Goal: Task Accomplishment & Management: Complete application form

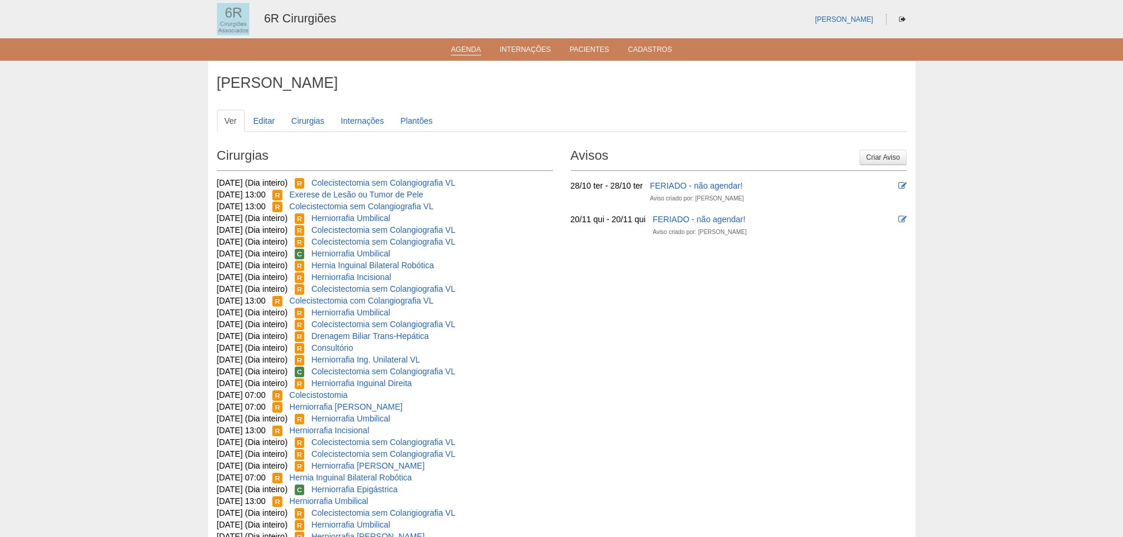
click at [474, 54] on link "Agenda" at bounding box center [466, 50] width 30 height 10
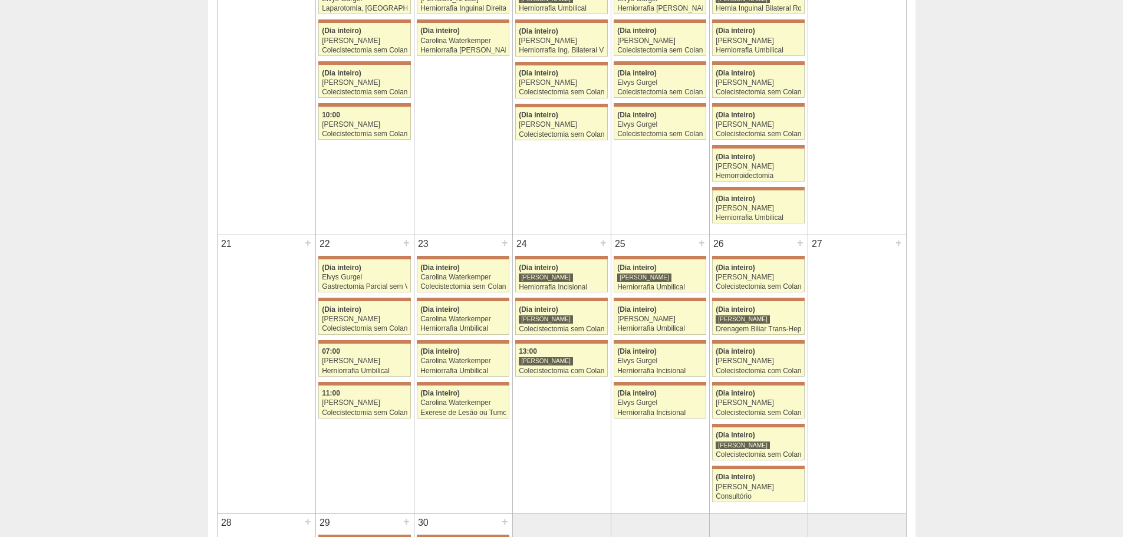
scroll to position [648, 0]
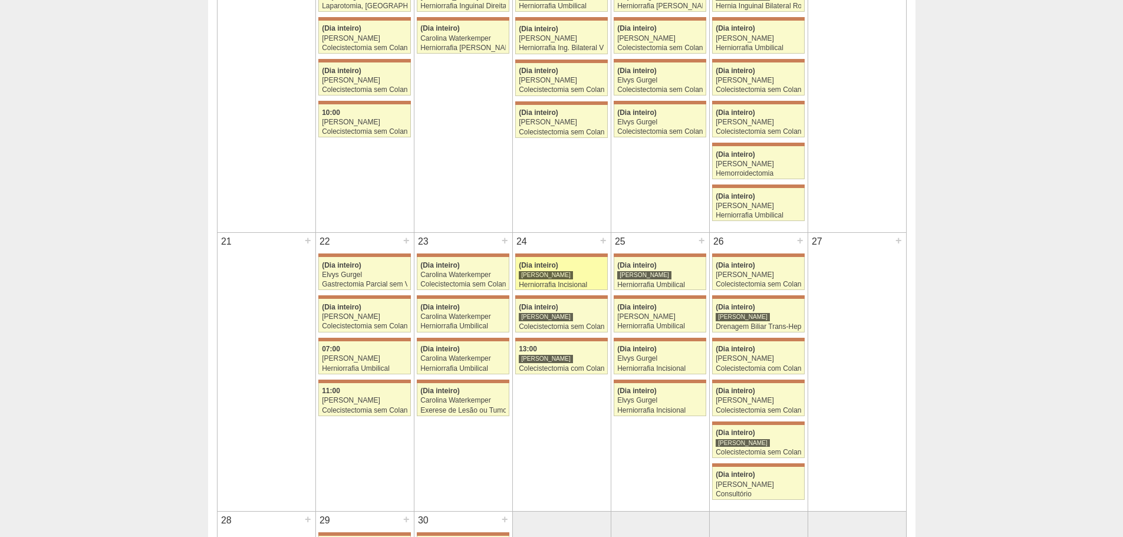
click at [555, 264] on span "(Dia inteiro)" at bounding box center [538, 265] width 39 height 8
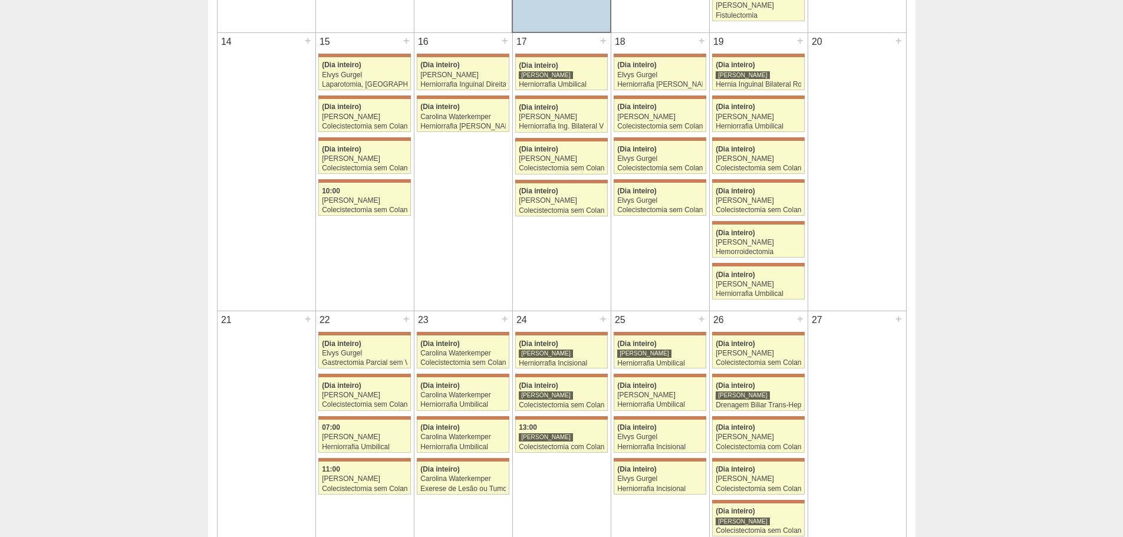
scroll to position [589, 0]
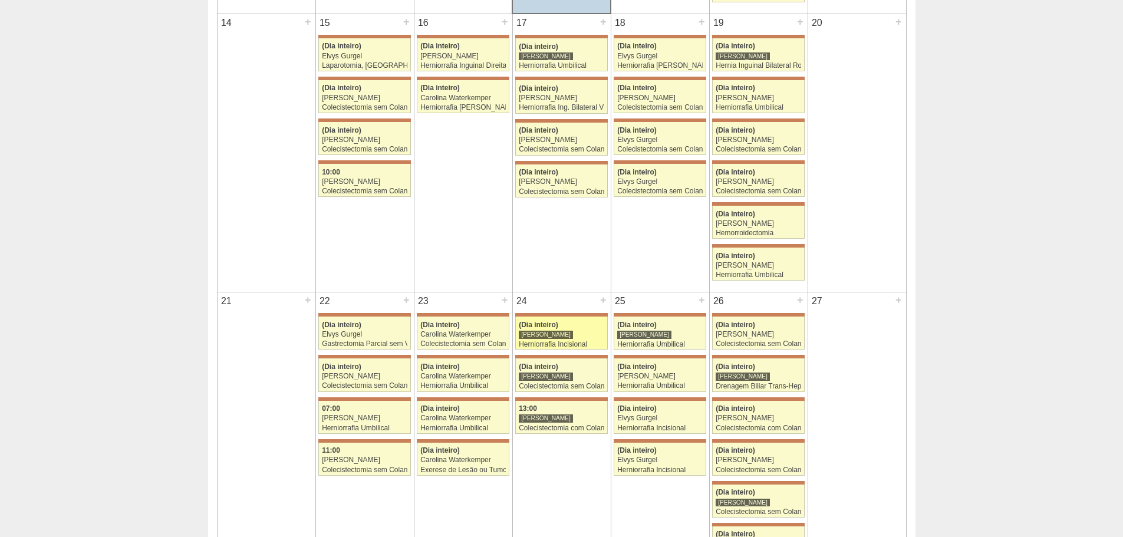
click at [585, 332] on div "[PERSON_NAME]" at bounding box center [561, 335] width 85 height 8
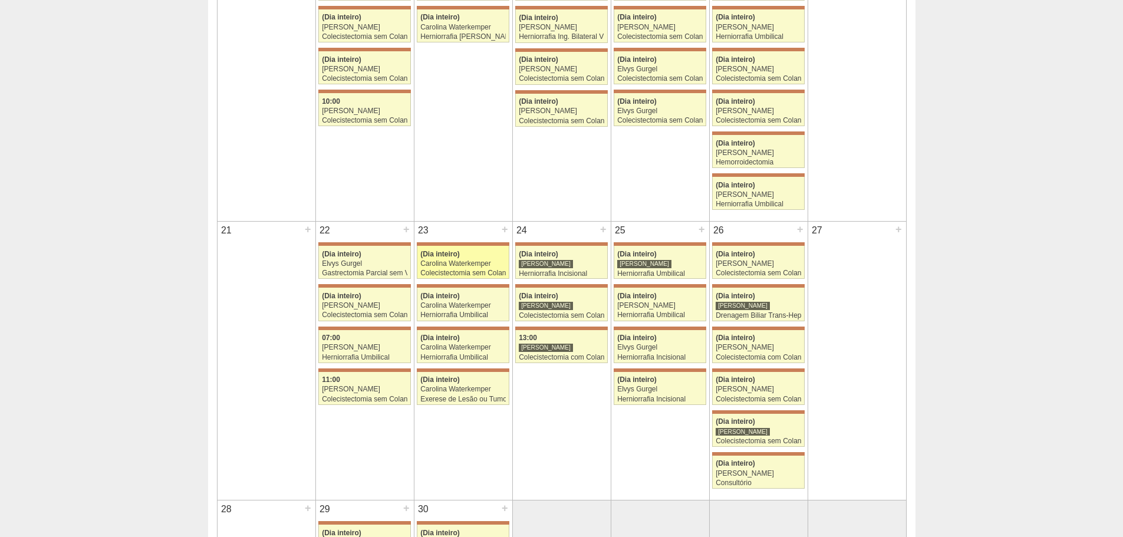
scroll to position [707, 0]
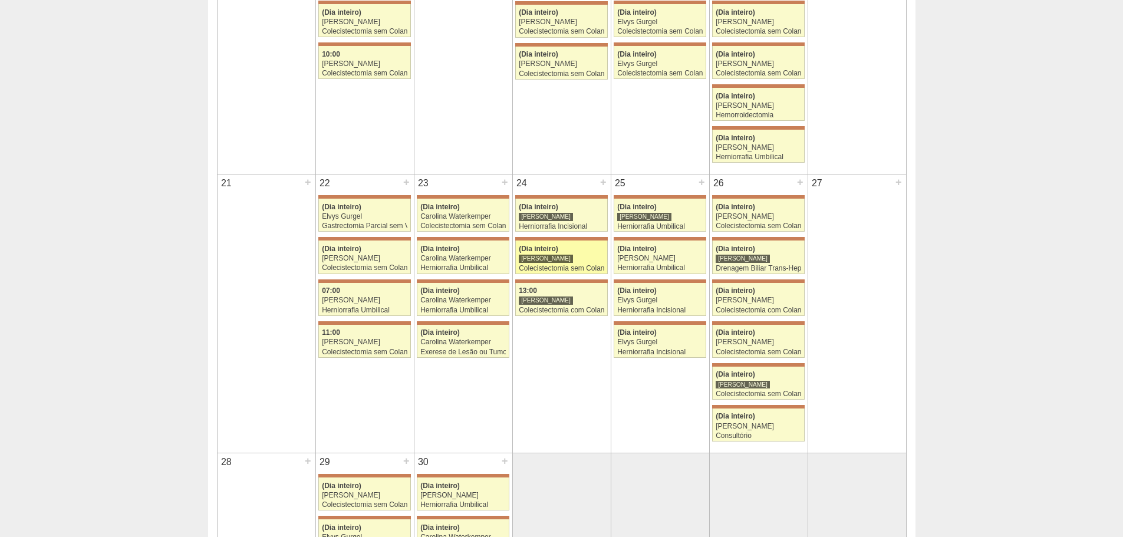
click at [557, 270] on div "Colecistectomia sem Colangiografia VL" at bounding box center [561, 269] width 85 height 8
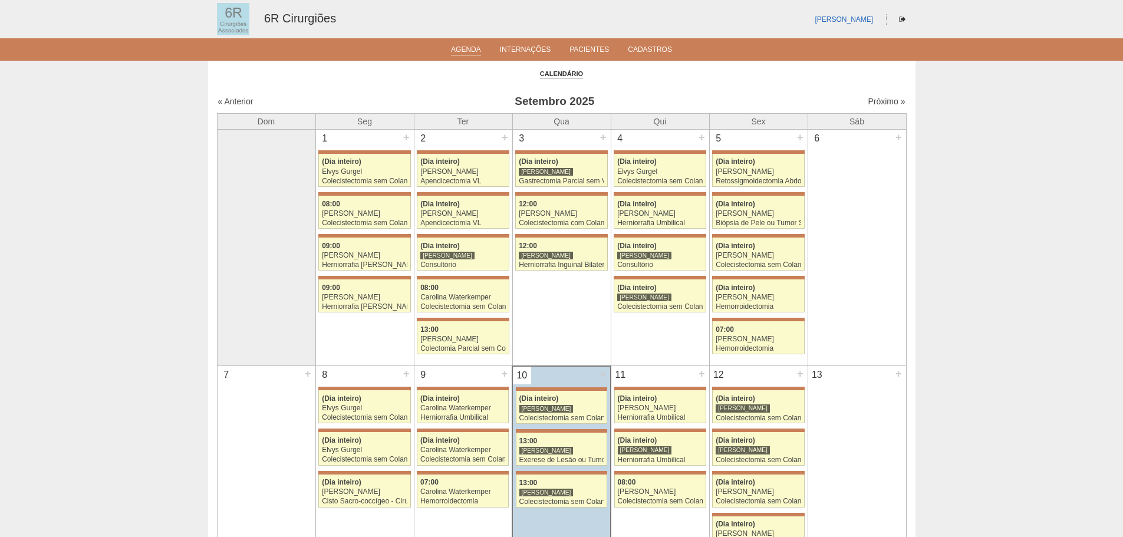
scroll to position [707, 0]
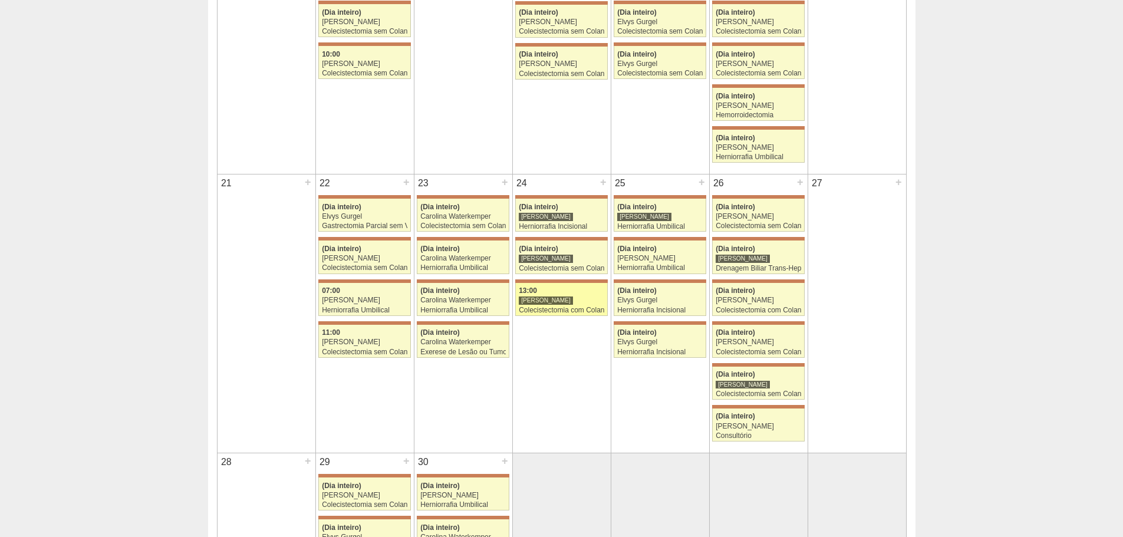
click at [572, 295] on div "13:00" at bounding box center [561, 291] width 85 height 8
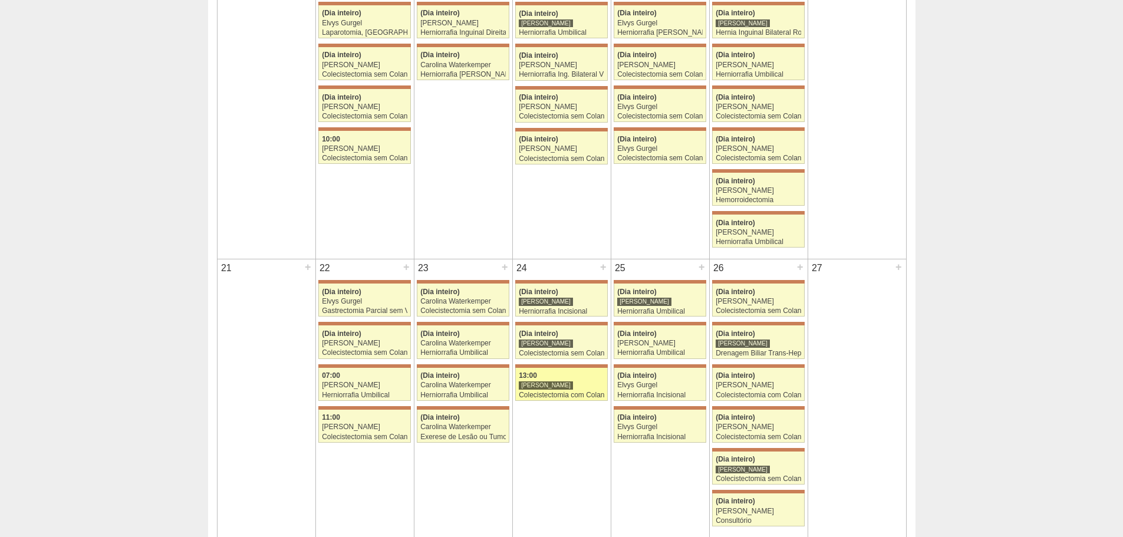
scroll to position [648, 0]
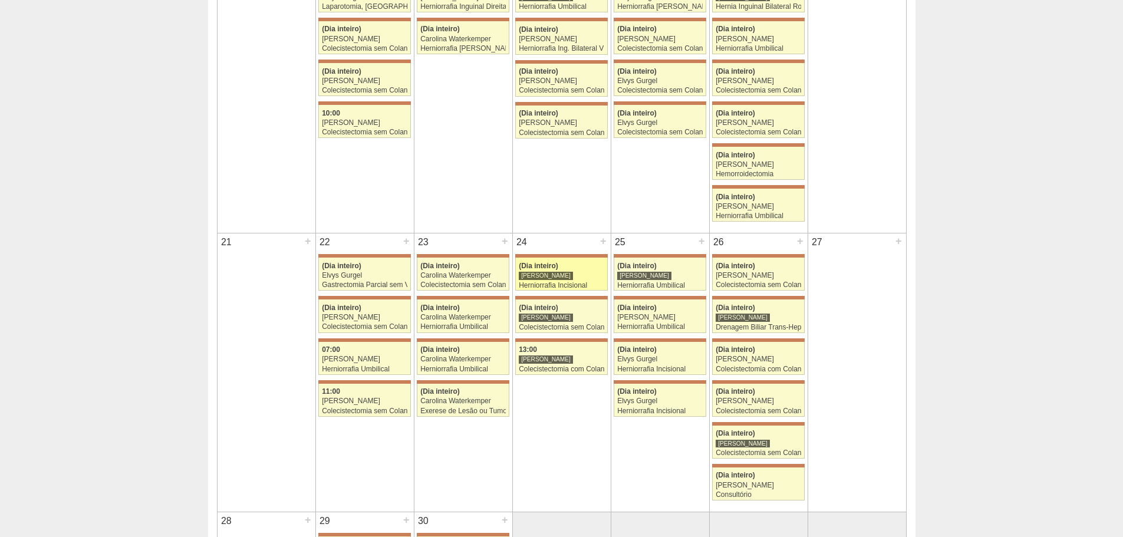
click at [592, 280] on link "71363 Bruno Bulisani (Dia inteiro) Bruno Bulisani Herniorrafia Incisional Hospi…" at bounding box center [561, 274] width 92 height 33
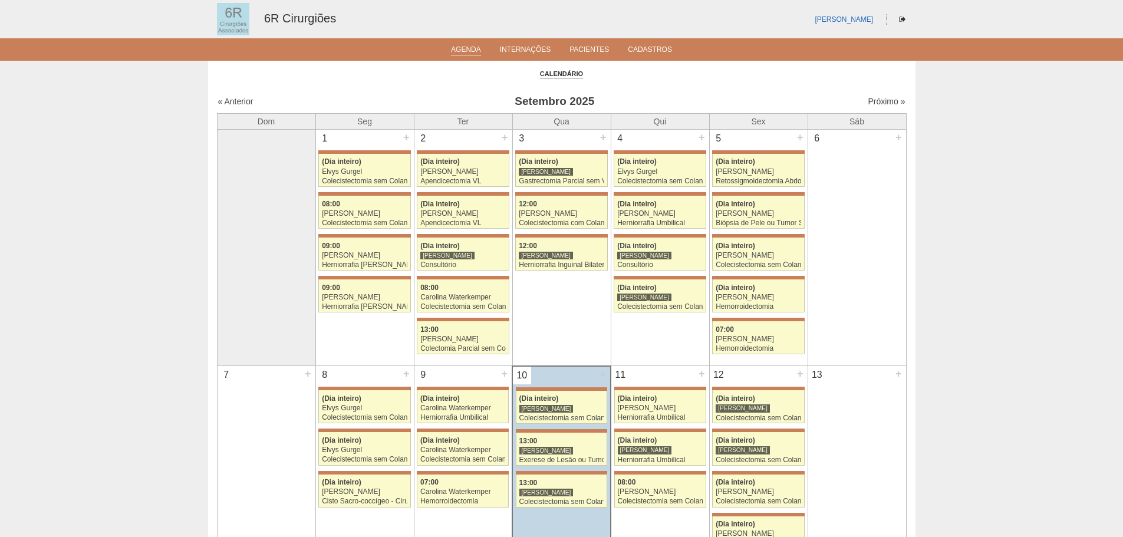
scroll to position [648, 0]
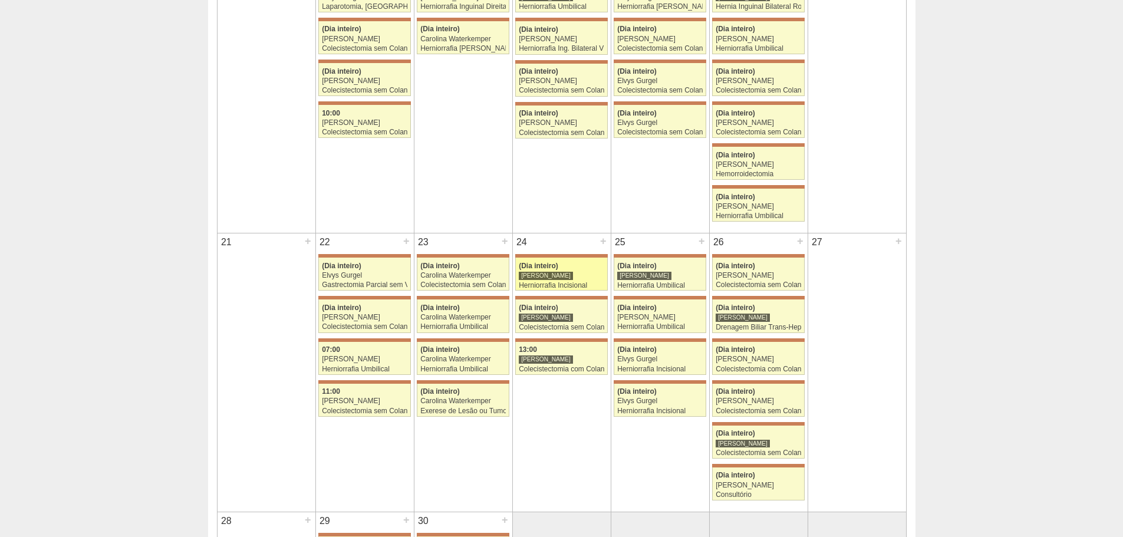
click at [583, 285] on div "Herniorrafia Incisional" at bounding box center [561, 286] width 85 height 8
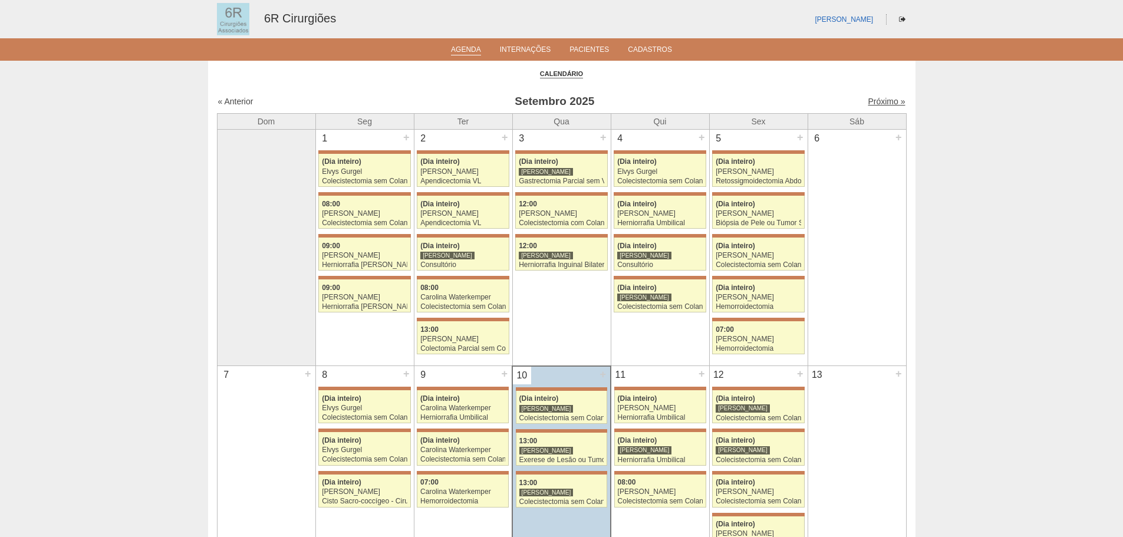
click at [881, 100] on link "Próximo »" at bounding box center [885, 101] width 37 height 9
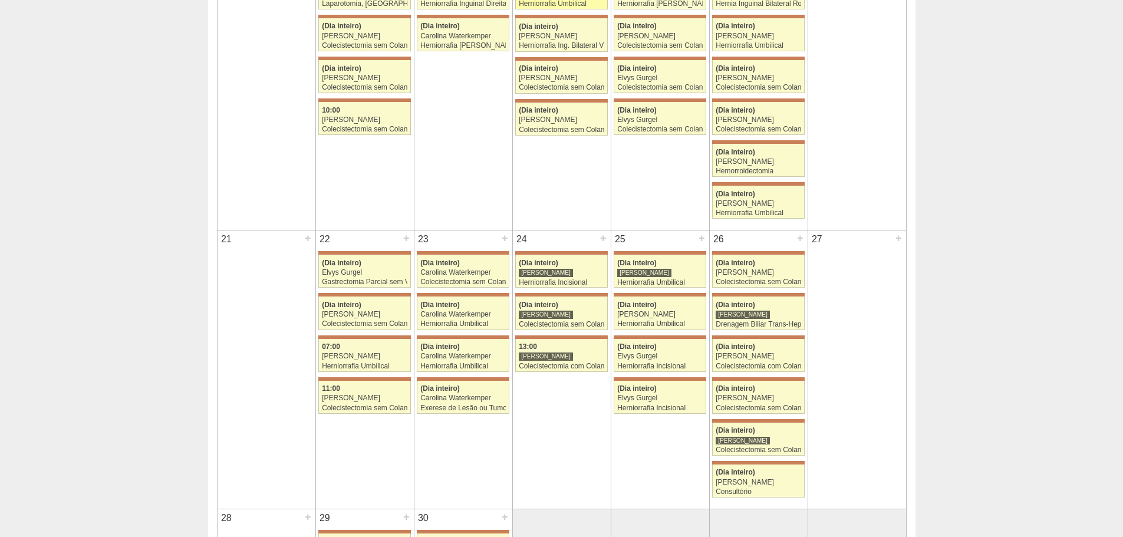
scroll to position [707, 0]
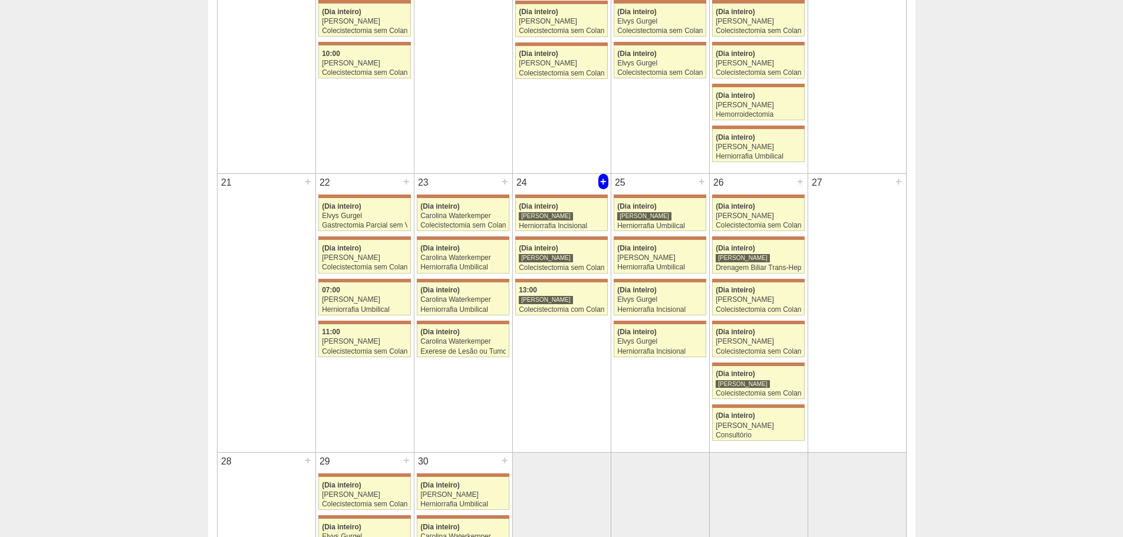
click at [598, 180] on div "+" at bounding box center [603, 181] width 10 height 15
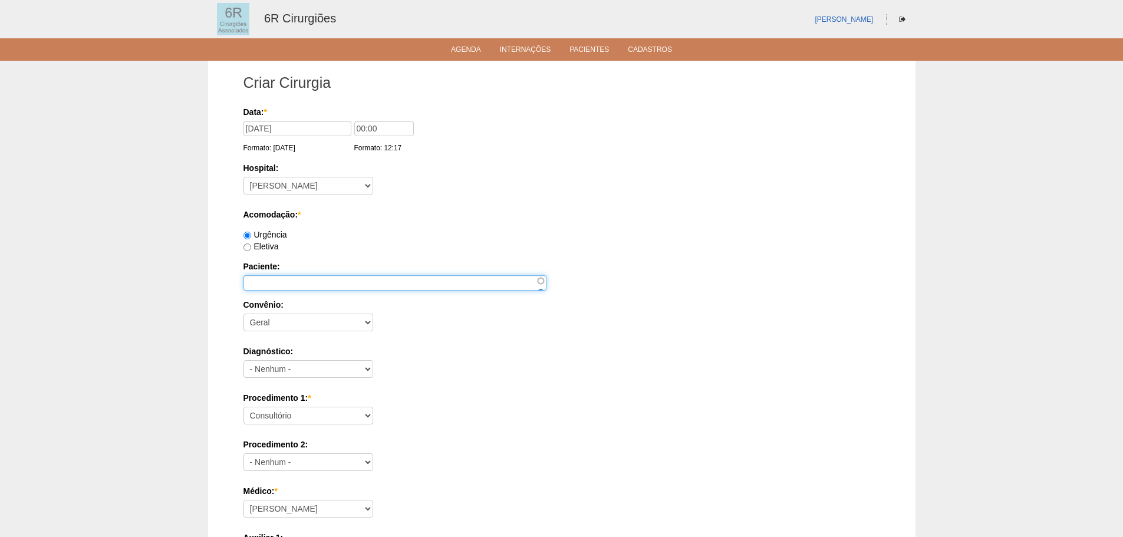
click at [361, 275] on input "Paciente:" at bounding box center [394, 282] width 303 height 15
paste input "ADEITA [PERSON_NAME]"
type input "ADEITA [PERSON_NAME]"
click at [278, 249] on label "Eletiva" at bounding box center [260, 246] width 35 height 9
click at [251, 249] on input "Eletiva" at bounding box center [247, 247] width 8 height 8
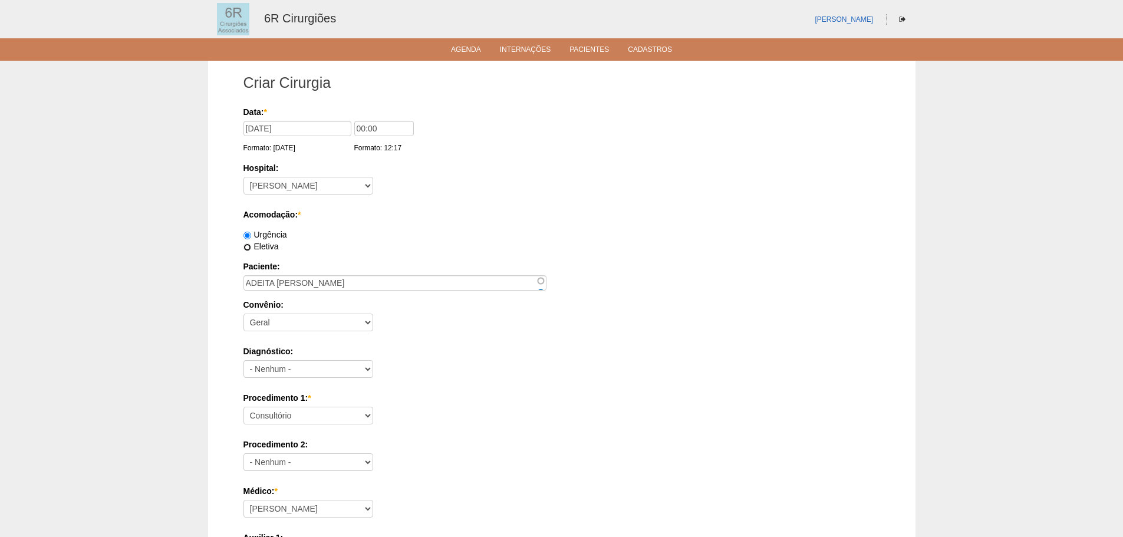
radio input "true"
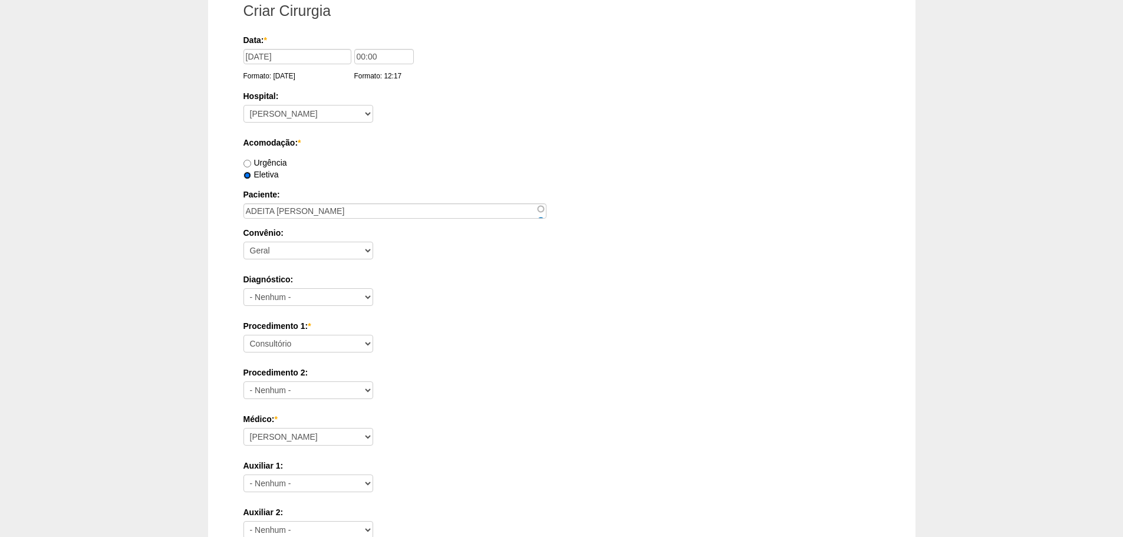
scroll to position [177, 0]
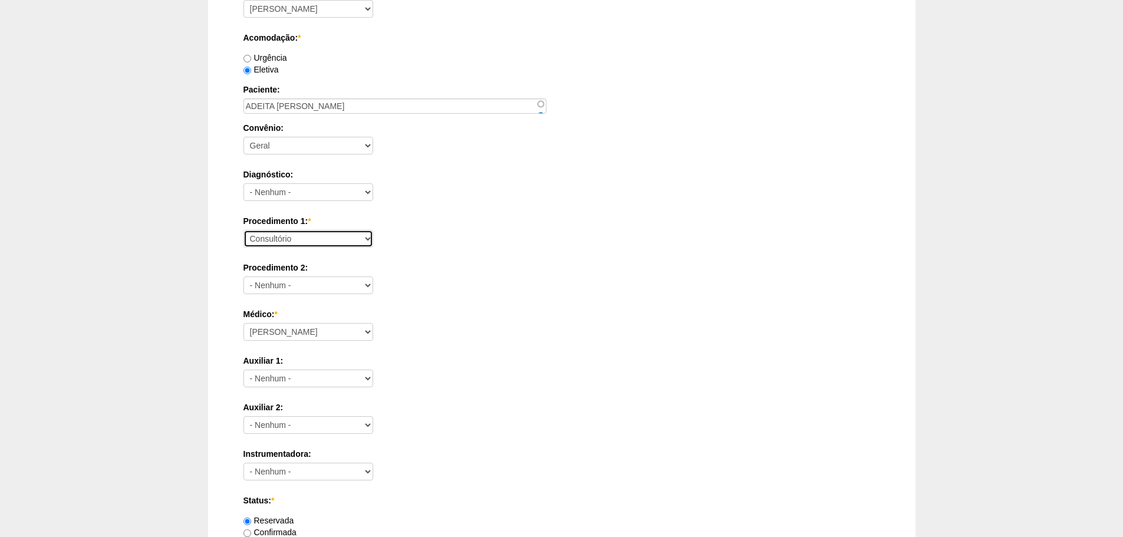
click at [332, 233] on select "Consultório Abscesso Hepático - Drenagem Abscesso perianal Amputação Abdômino P…" at bounding box center [308, 239] width 130 height 18
select select "66528"
click at [243, 230] on select "Consultório Abscesso Hepático - Drenagem Abscesso perianal Amputação Abdômino P…" at bounding box center [308, 239] width 130 height 18
click at [335, 322] on div "Médico: * Aline Zanon Bariatricas Bruno Bulisani Bruno Oliveira Carolina Waterk…" at bounding box center [561, 327] width 636 height 38
click at [335, 333] on select "Aline Zanon Bariatricas Bruno Bulisani Bruno Oliveira Carolina Waterkemper Elvy…" at bounding box center [308, 332] width 130 height 18
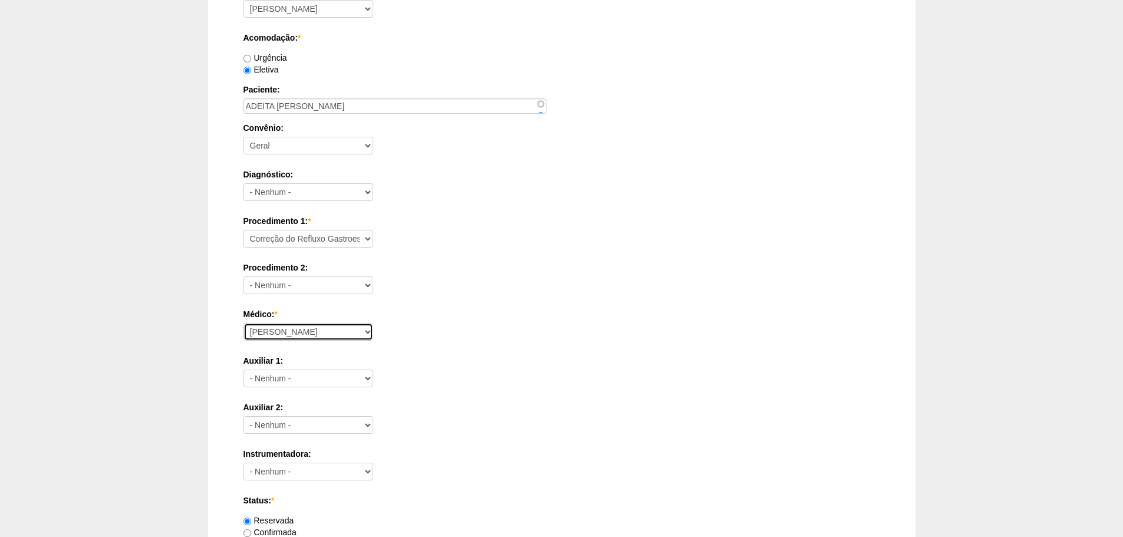
select select "76"
click at [243, 323] on select "Aline Zanon Bariatricas Bruno Bulisani Bruno Oliveira Carolina Waterkemper Elvy…" at bounding box center [308, 332] width 130 height 18
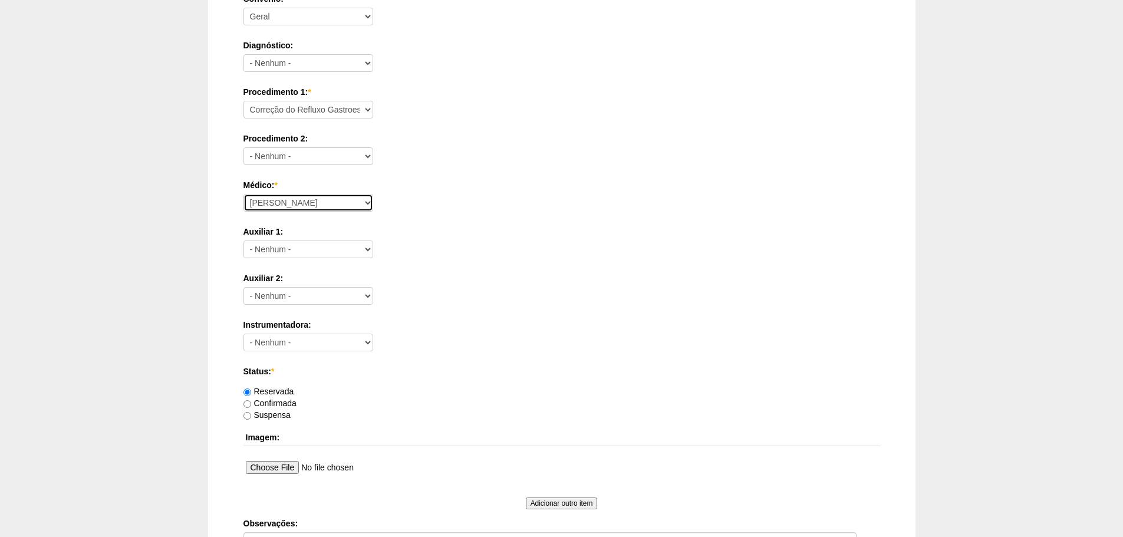
scroll to position [515, 0]
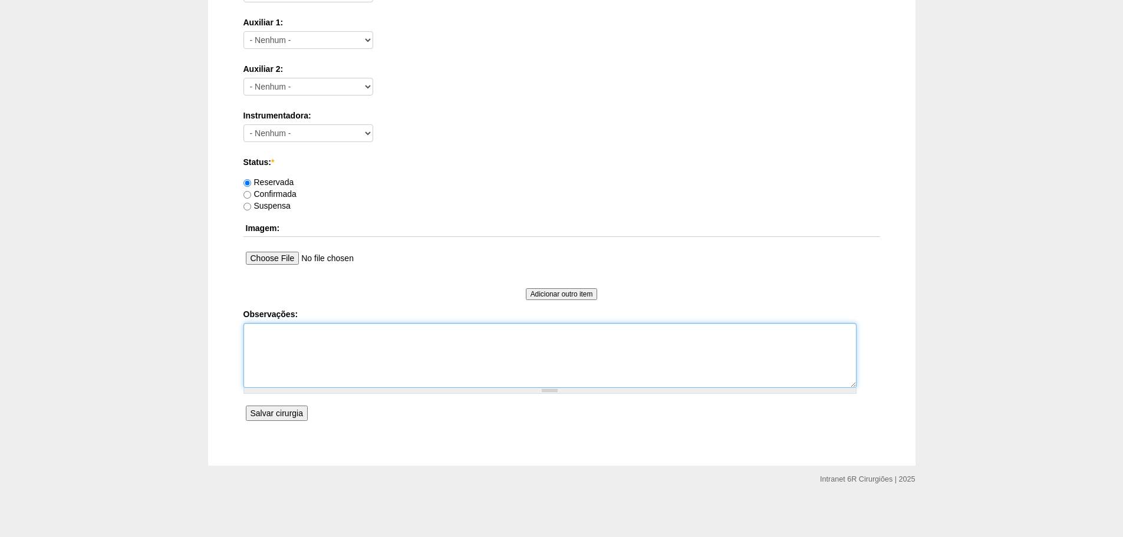
click at [421, 369] on textarea "Observações:" at bounding box center [549, 355] width 613 height 65
click at [270, 406] on input "Salvar cirurgia" at bounding box center [277, 412] width 62 height 15
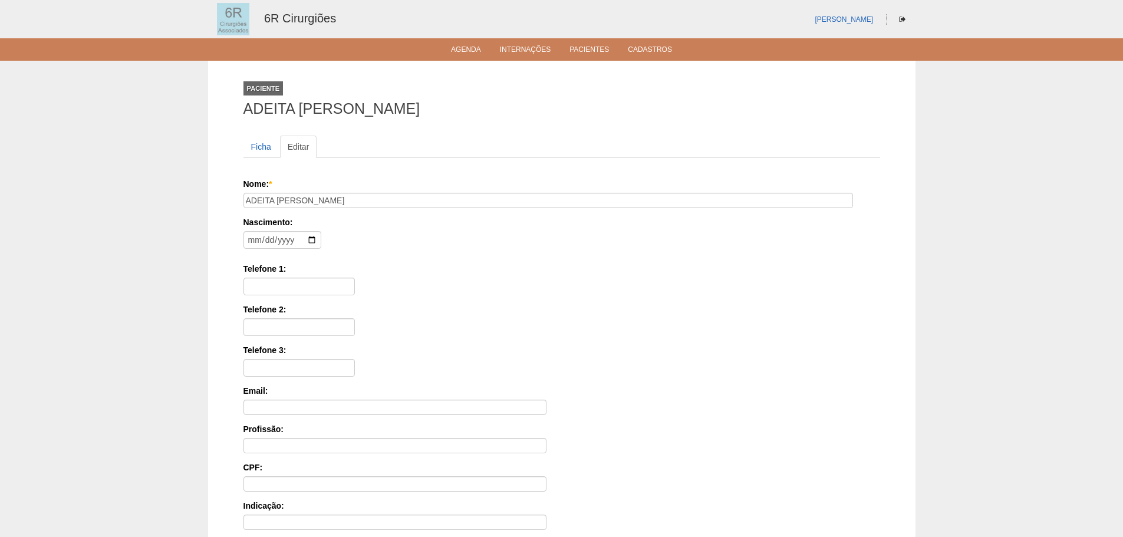
scroll to position [183, 0]
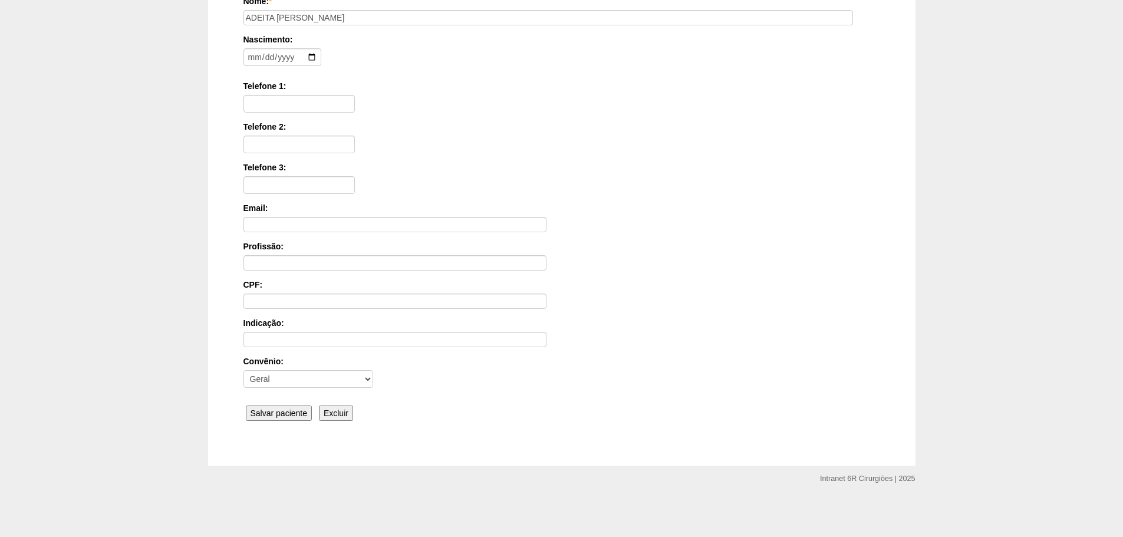
click at [299, 409] on input "Salvar paciente" at bounding box center [279, 412] width 67 height 15
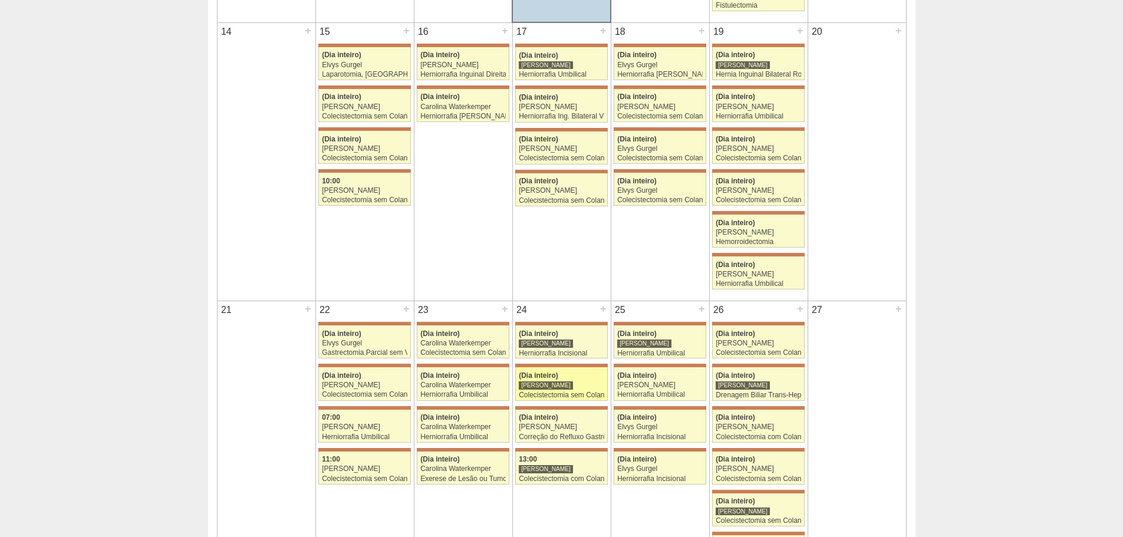
scroll to position [707, 0]
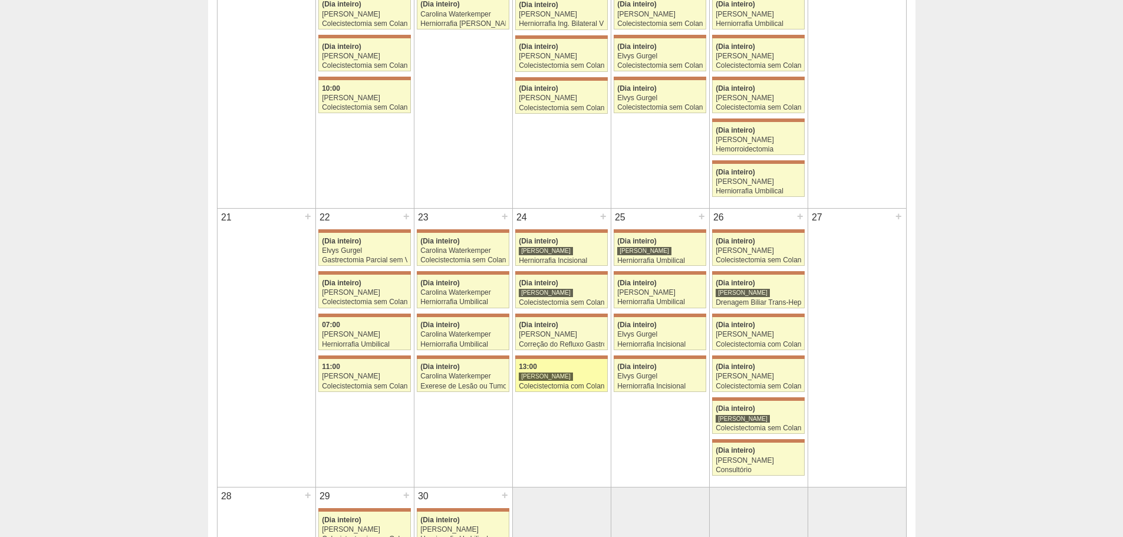
click at [565, 388] on div "Colecistectomia com Colangiografia VL" at bounding box center [561, 386] width 85 height 8
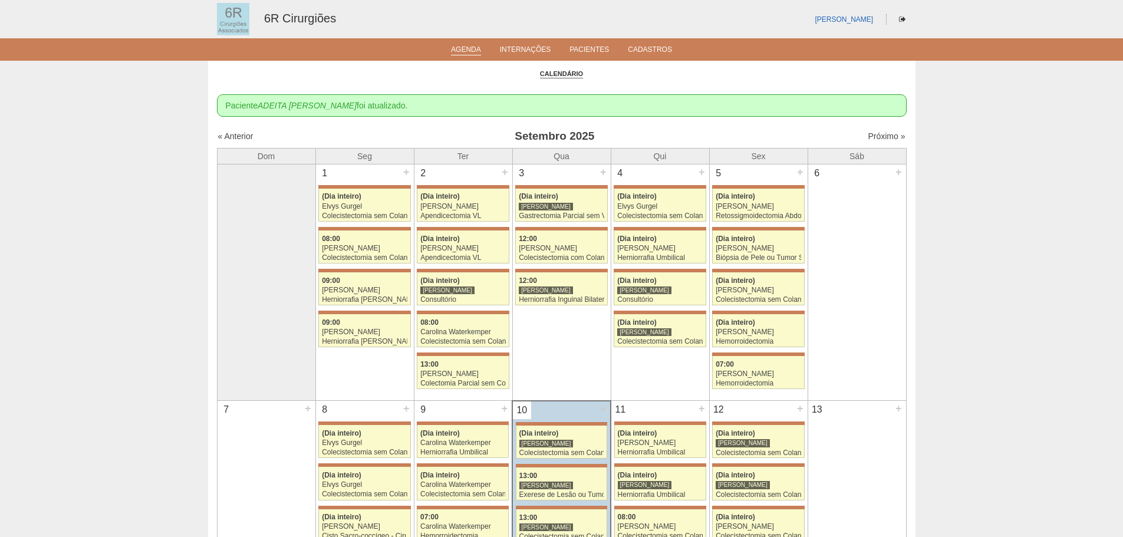
scroll to position [707, 0]
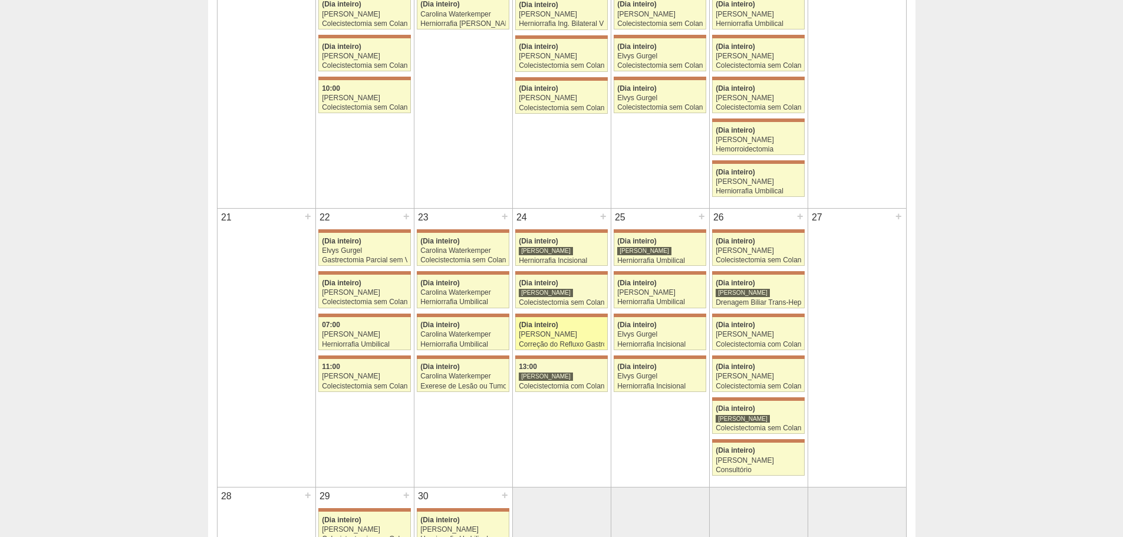
click at [540, 337] on div "Murilo Rocha" at bounding box center [561, 335] width 85 height 8
